Goal: Task Accomplishment & Management: Manage account settings

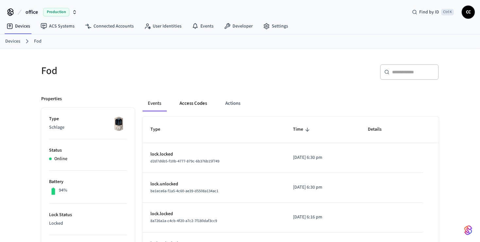
click at [187, 103] on button "Access Codes" at bounding box center [193, 103] width 38 height 16
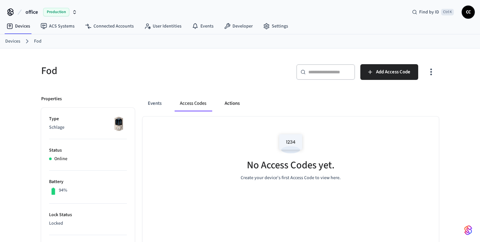
click at [233, 103] on button "Actions" at bounding box center [232, 103] width 26 height 16
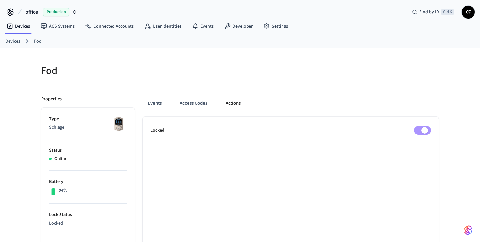
click at [153, 104] on button "Events" at bounding box center [155, 103] width 24 height 16
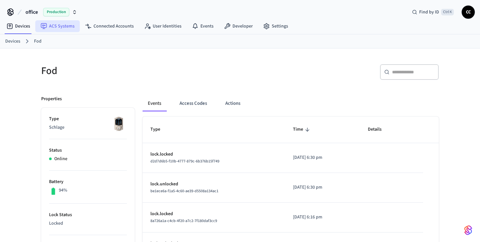
click at [56, 28] on link "ACS Systems" at bounding box center [57, 26] width 44 height 12
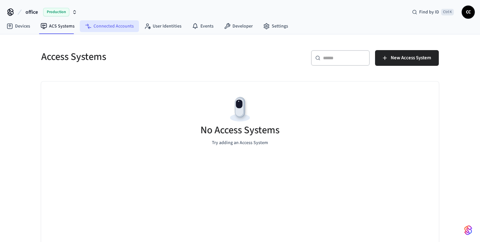
click at [108, 29] on link "Connected Accounts" at bounding box center [109, 26] width 59 height 12
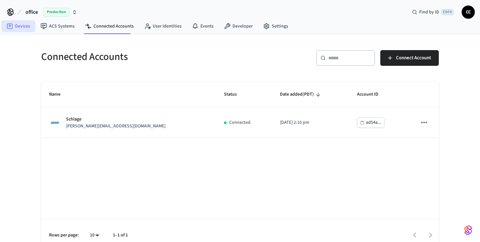
click at [23, 27] on link "Devices" at bounding box center [18, 26] width 34 height 12
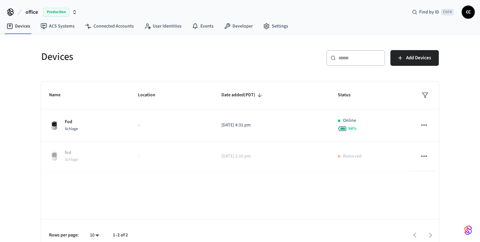
click at [17, 74] on div "Devices ​ ​ Add Devices Name Location Date added (PDT) Status Fod Schlage - 202…" at bounding box center [240, 142] width 480 height 216
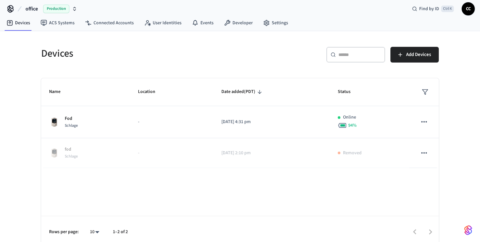
scroll to position [9, 0]
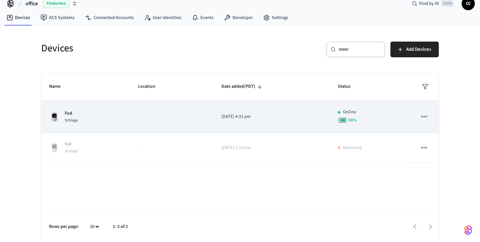
click at [420, 119] on icon "sticky table" at bounding box center [424, 116] width 9 height 9
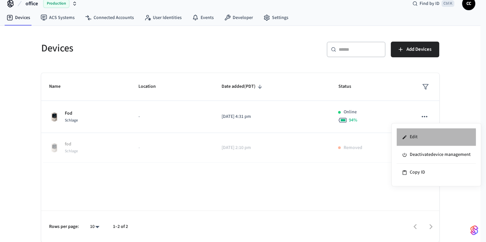
click at [417, 137] on li "Edit" at bounding box center [435, 137] width 79 height 18
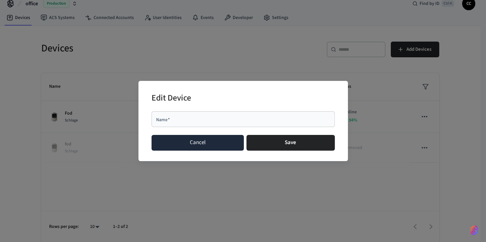
click at [187, 143] on button "Cancel" at bounding box center [197, 143] width 93 height 16
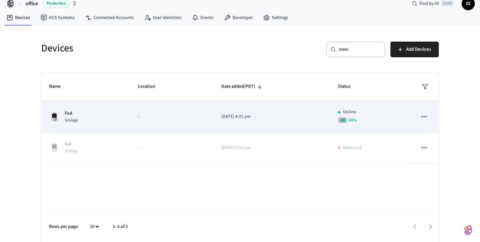
click at [79, 116] on div "Fod Schlage" at bounding box center [85, 117] width 73 height 14
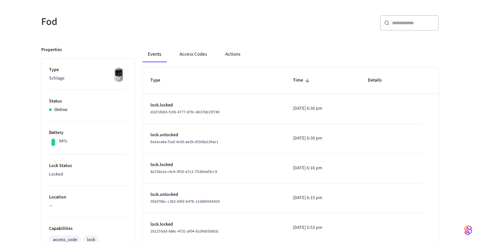
scroll to position [34, 0]
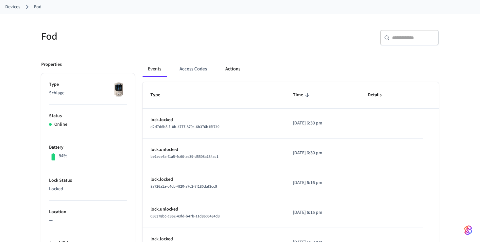
click at [236, 68] on button "Actions" at bounding box center [233, 69] width 26 height 16
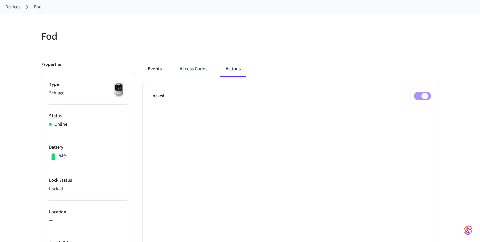
click at [161, 71] on button "Events" at bounding box center [155, 69] width 24 height 16
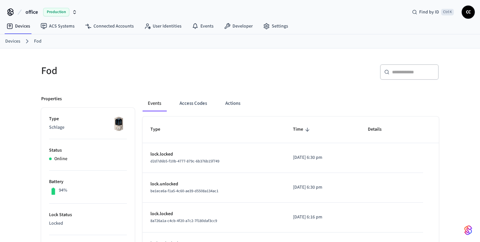
scroll to position [34, 0]
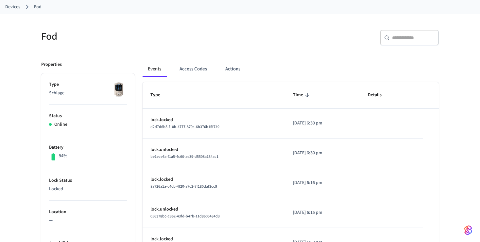
click at [138, 33] on h5 "Fod" at bounding box center [138, 36] width 195 height 13
click at [234, 71] on button "Actions" at bounding box center [233, 69] width 26 height 16
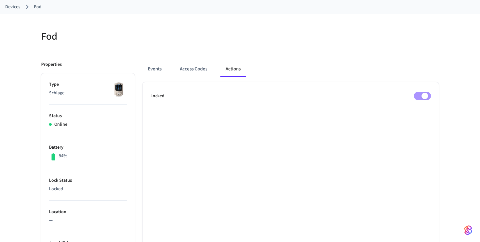
click at [332, 69] on div "Events Access Codes Actions" at bounding box center [291, 69] width 296 height 16
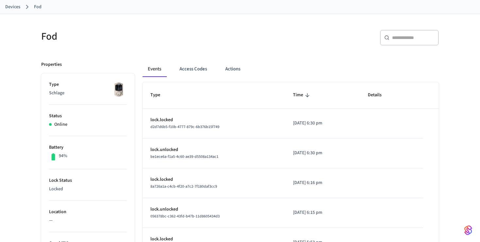
scroll to position [34, 0]
click at [137, 44] on div "Fod" at bounding box center [134, 36] width 203 height 29
click at [137, 45] on div "Fod" at bounding box center [134, 36] width 203 height 29
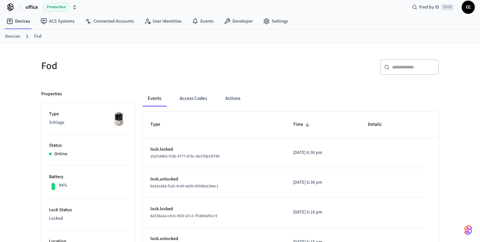
scroll to position [0, 0]
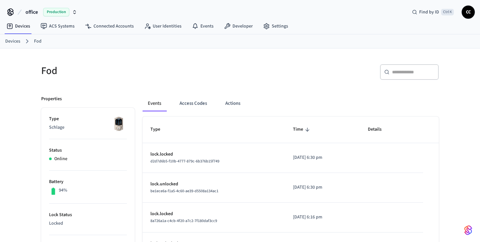
click at [203, 64] on h5 "Fod" at bounding box center [138, 70] width 195 height 13
